Goal: Transaction & Acquisition: Purchase product/service

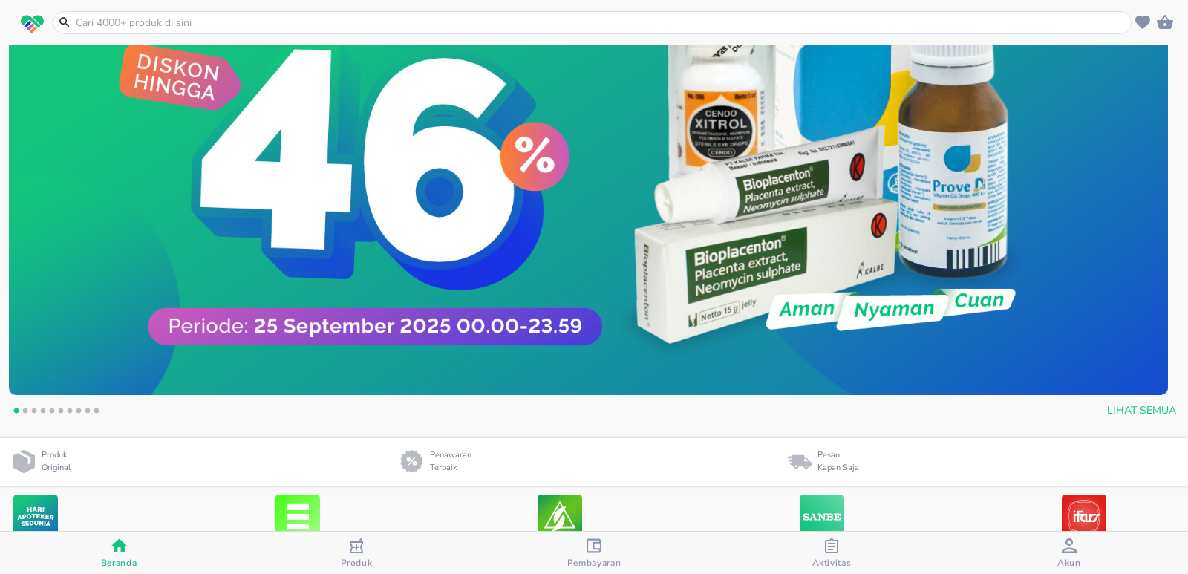
scroll to position [297, 0]
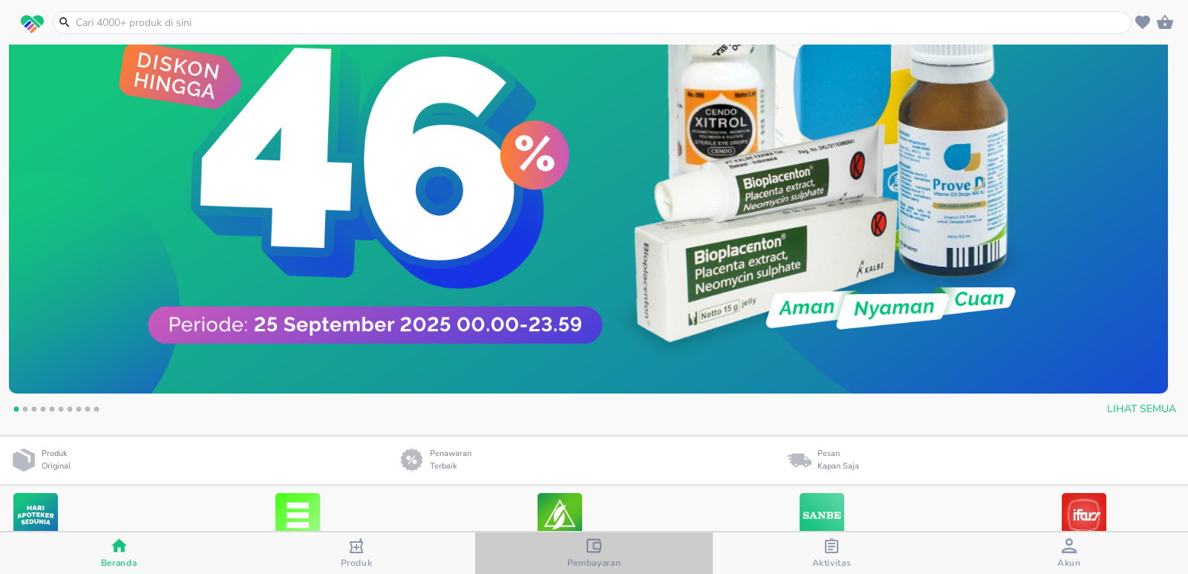
click at [589, 537] on button "Pembayaran" at bounding box center [594, 553] width 238 height 42
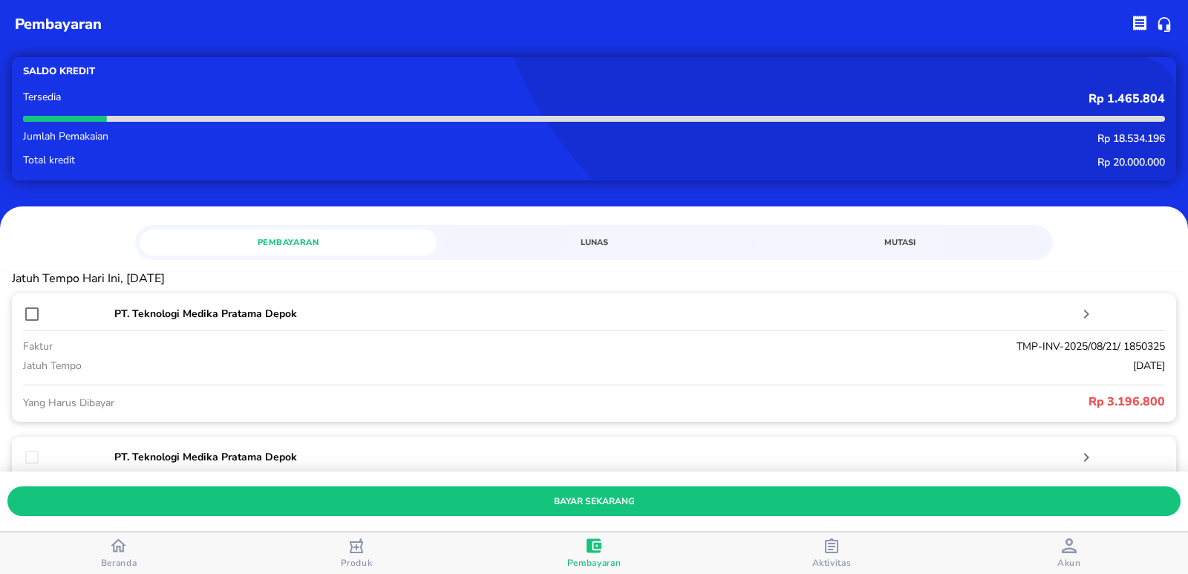
click at [34, 310] on input "checkbox" at bounding box center [32, 314] width 18 height 18
checkbox input "true"
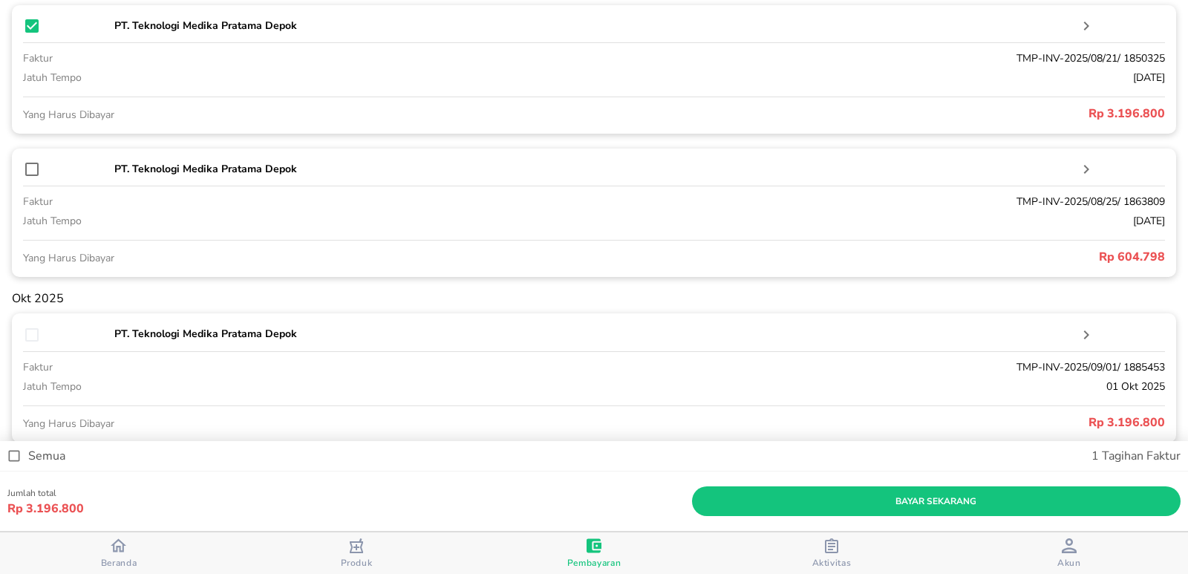
scroll to position [297, 0]
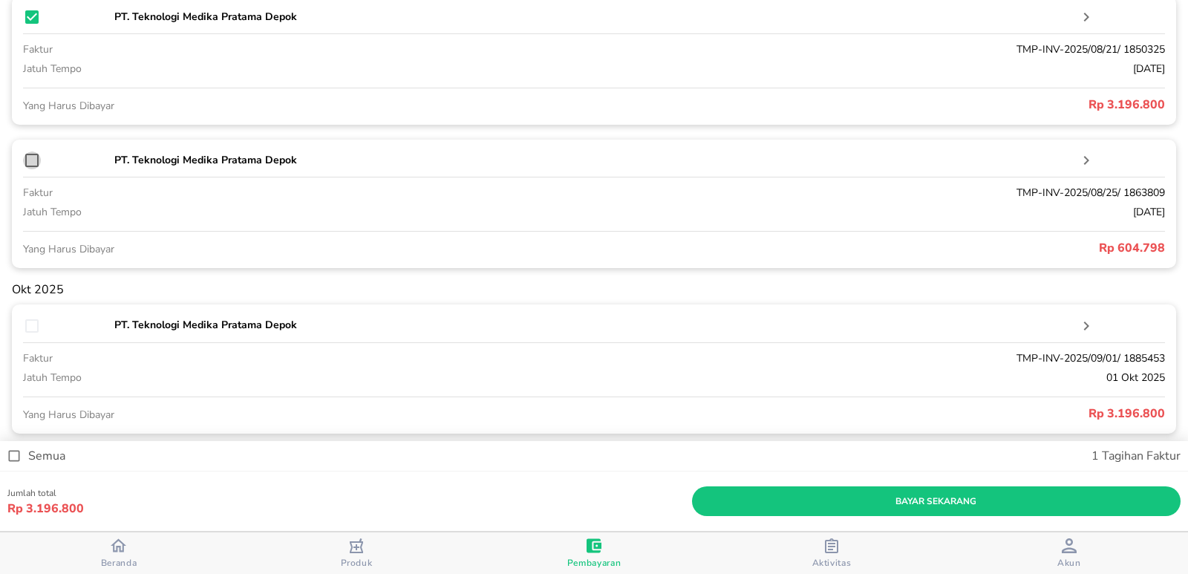
click at [34, 154] on input "checkbox" at bounding box center [32, 160] width 18 height 18
checkbox input "true"
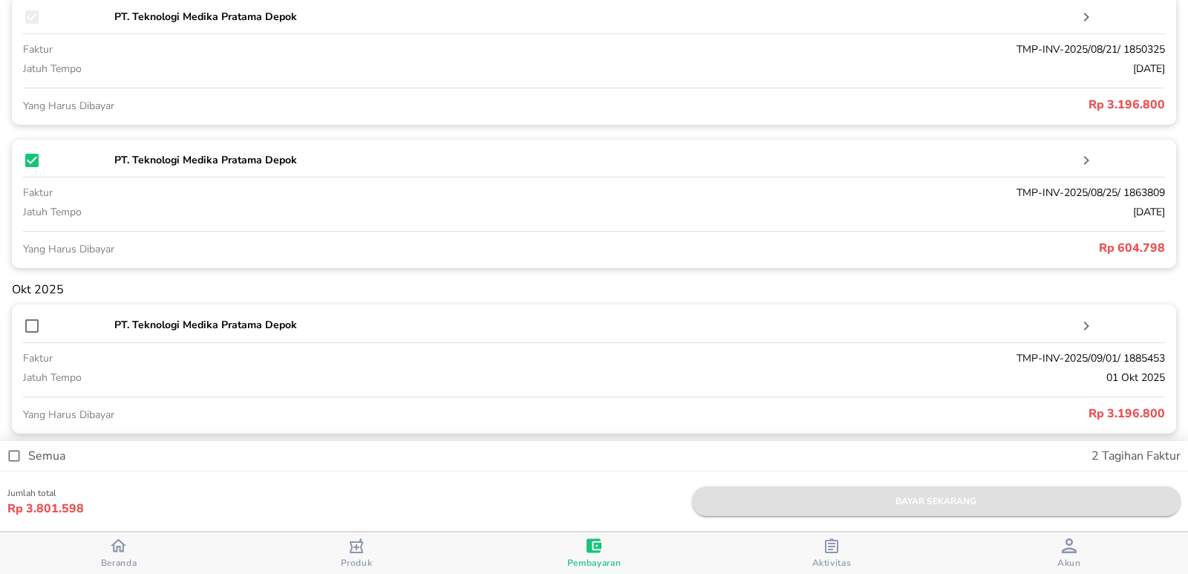
click at [984, 491] on button "bayar sekarang" at bounding box center [936, 501] width 488 height 30
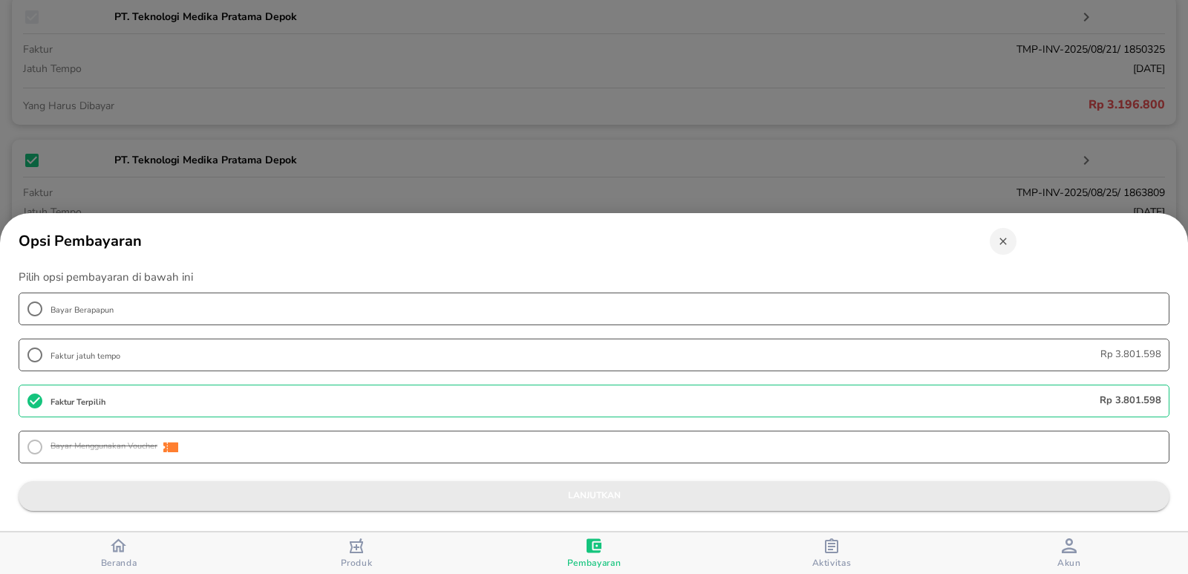
click at [916, 494] on span "lanjutkan" at bounding box center [593, 496] width 1127 height 16
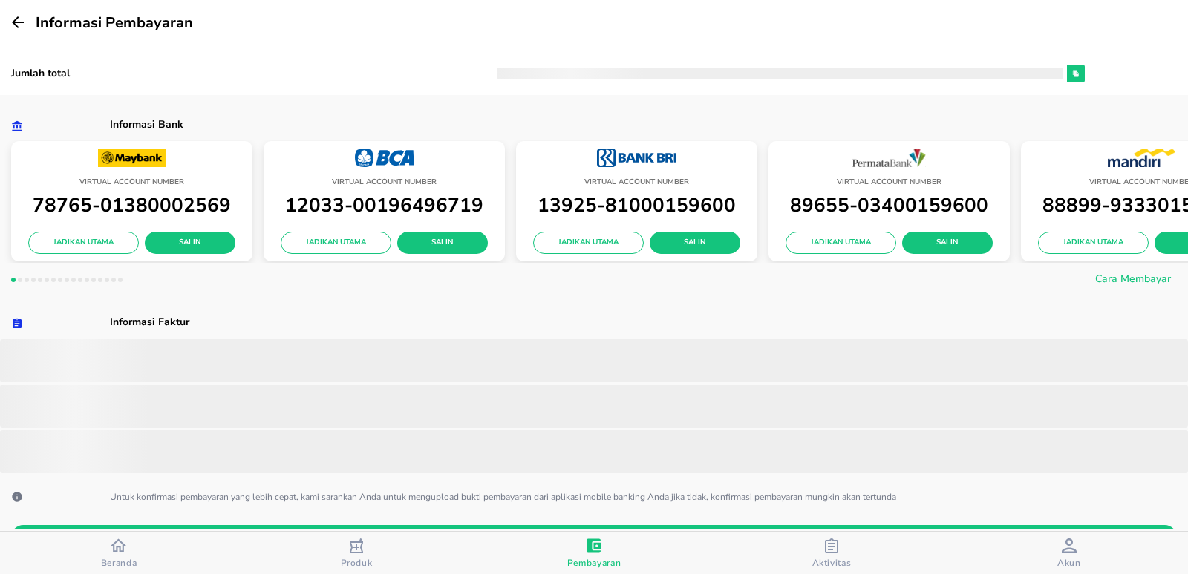
click at [361, 244] on span "Jadikan Utama" at bounding box center [335, 242] width 87 height 13
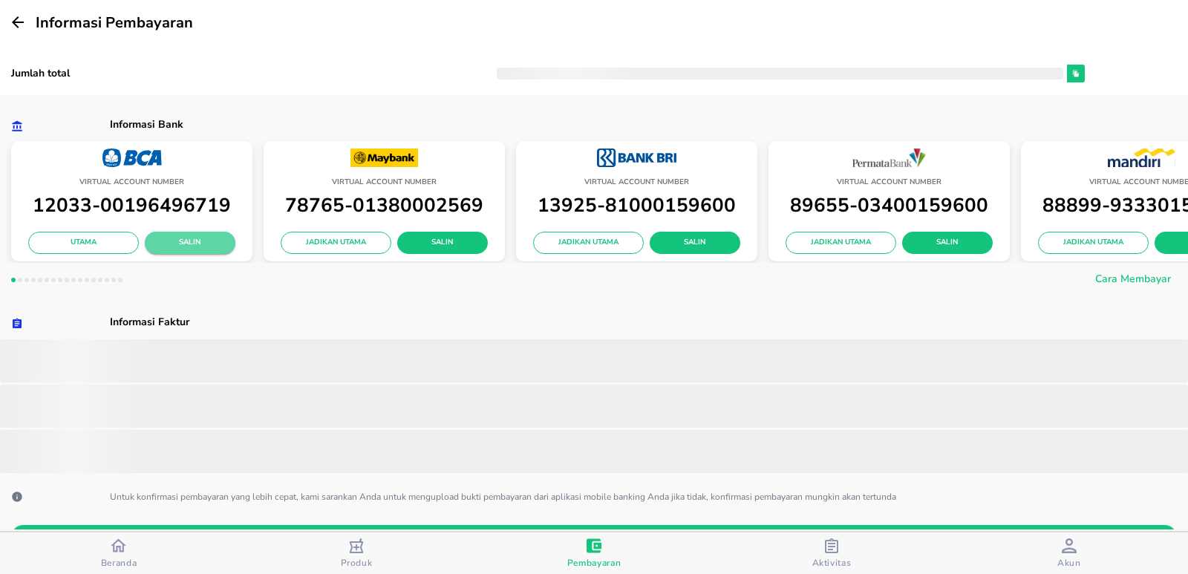
click at [199, 236] on span "Salin" at bounding box center [190, 242] width 67 height 13
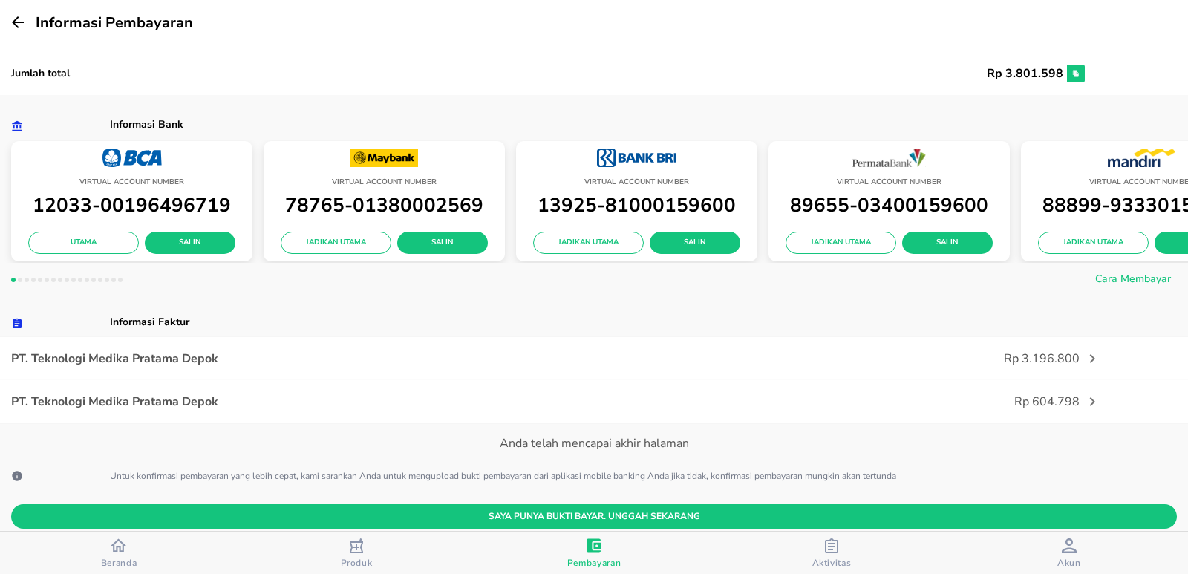
scroll to position [393, 0]
